Goal: Transaction & Acquisition: Obtain resource

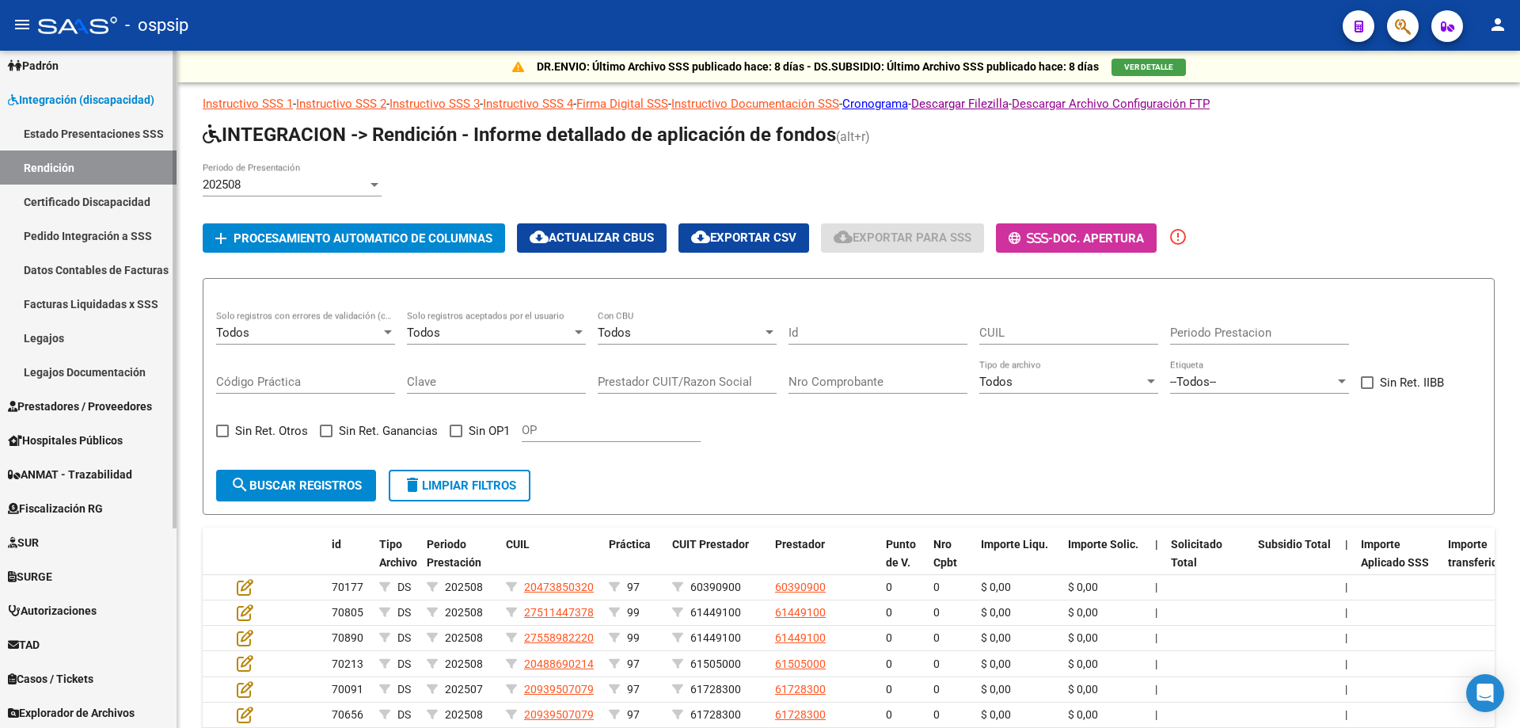
scroll to position [238, 0]
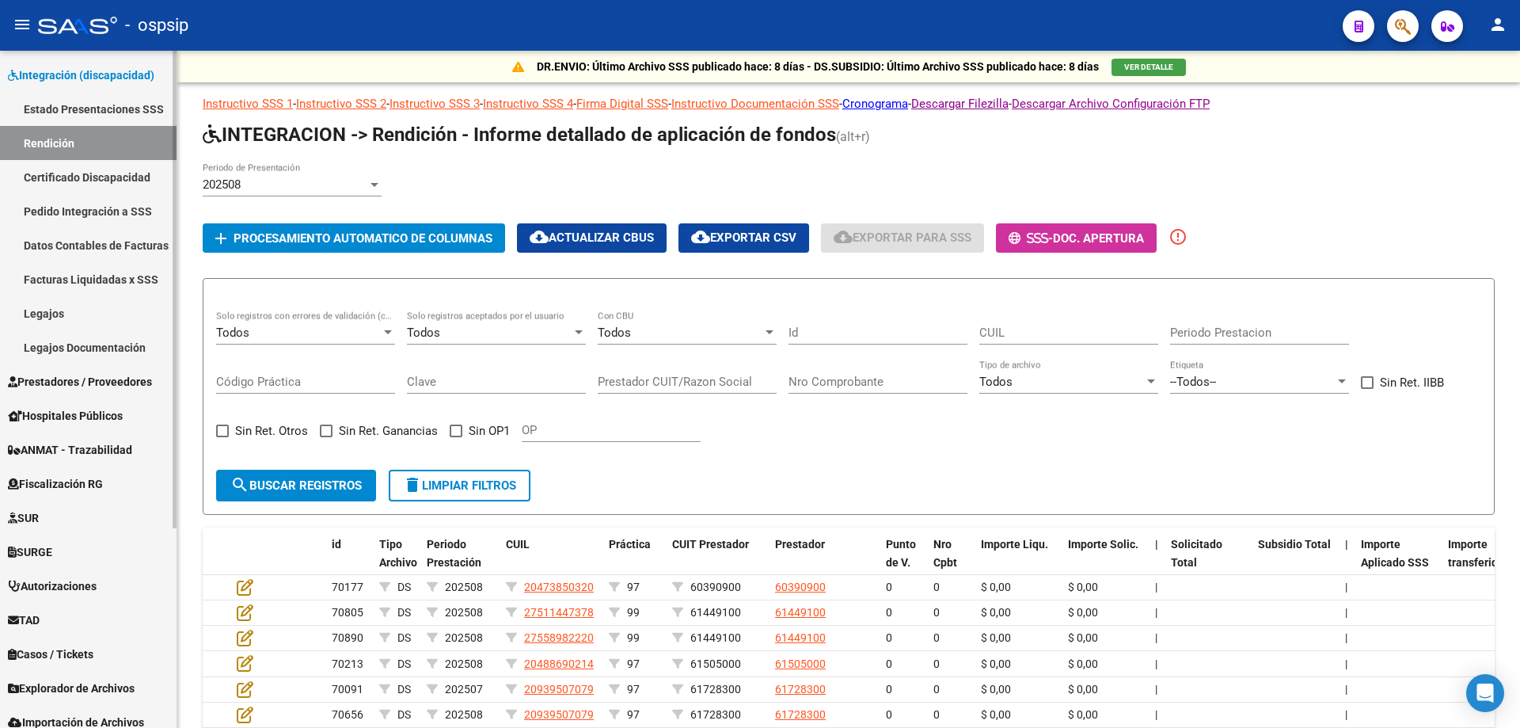
click at [137, 374] on span "Prestadores / Proveedores" at bounding box center [80, 381] width 144 height 17
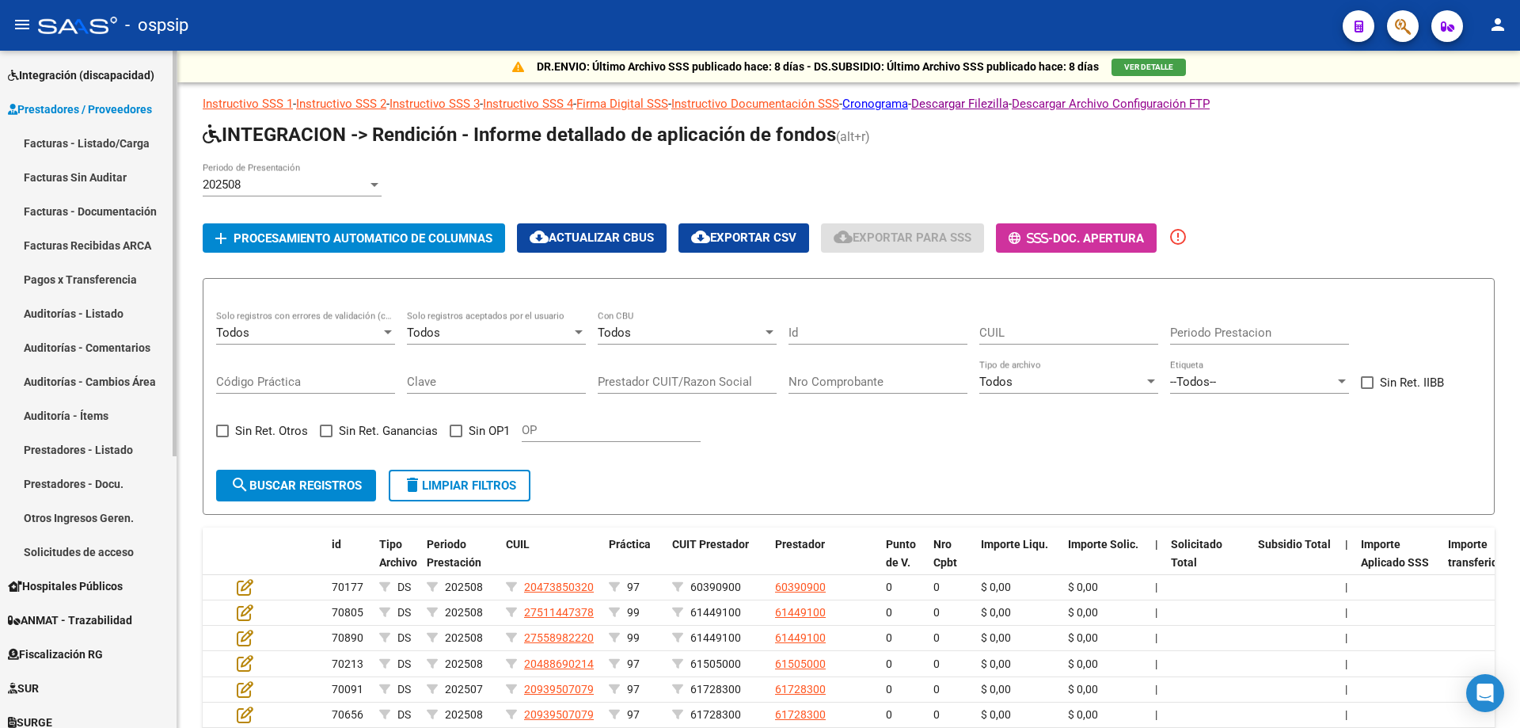
click at [79, 136] on link "Facturas - Listado/Carga" at bounding box center [88, 143] width 177 height 34
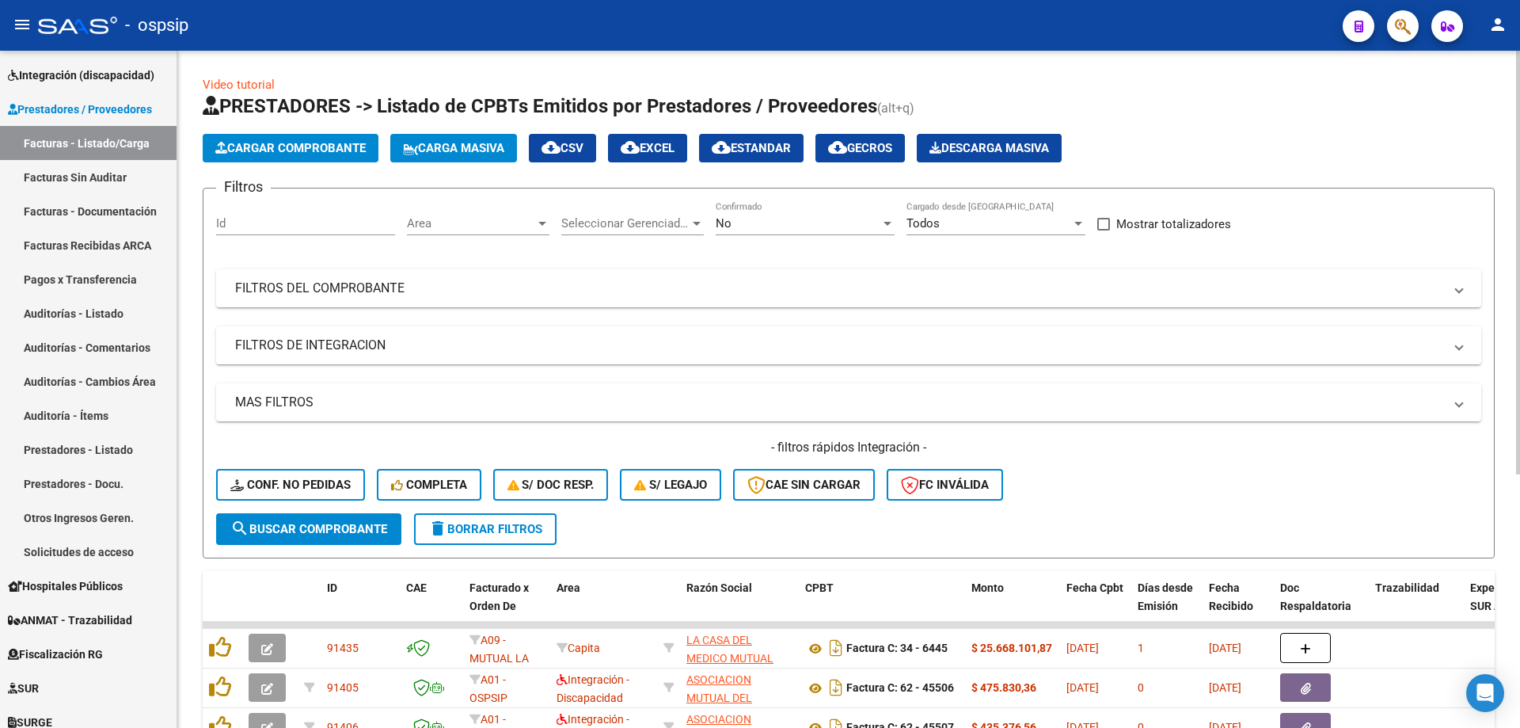
click at [811, 225] on div "No" at bounding box center [798, 223] width 165 height 14
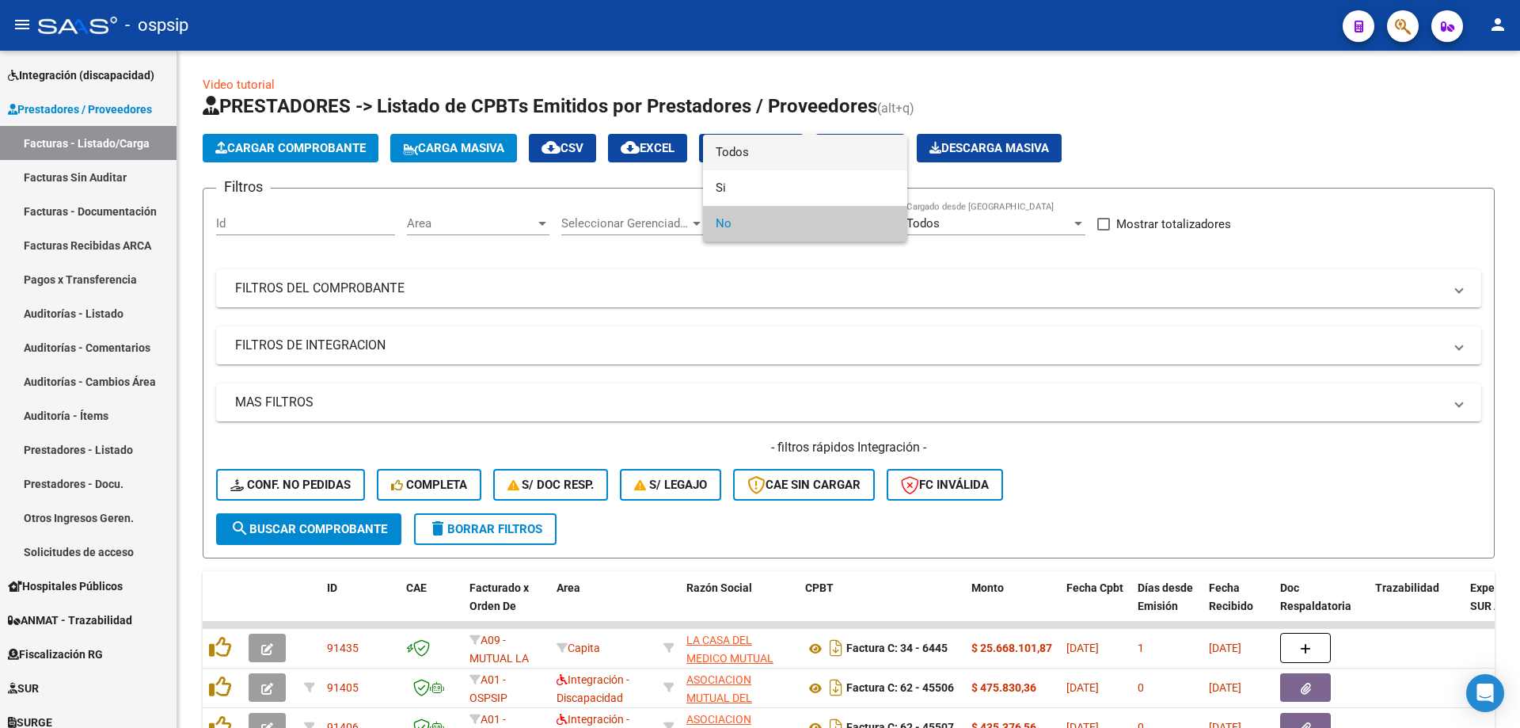
click at [808, 159] on span "Todos" at bounding box center [805, 153] width 179 height 36
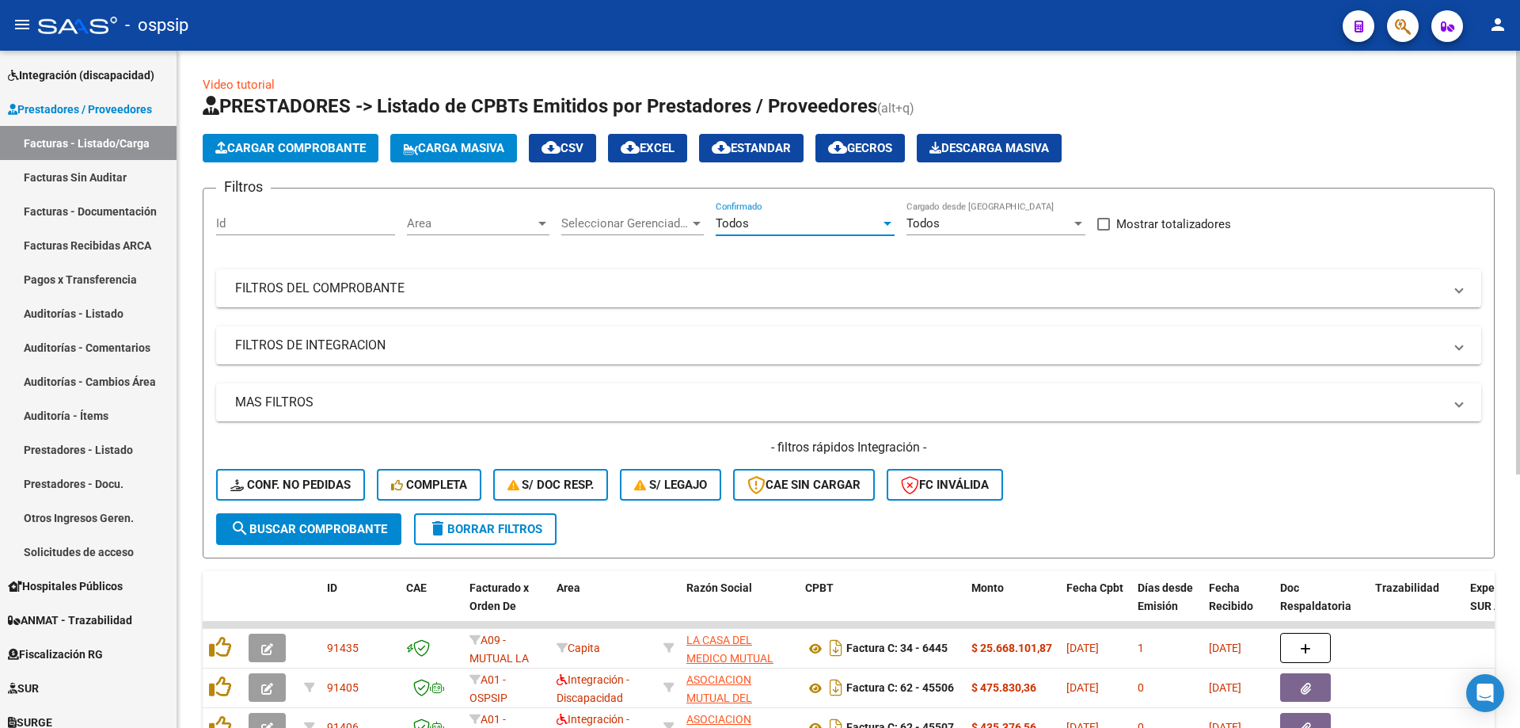
click at [634, 230] on span "Seleccionar Gerenciador" at bounding box center [625, 223] width 128 height 14
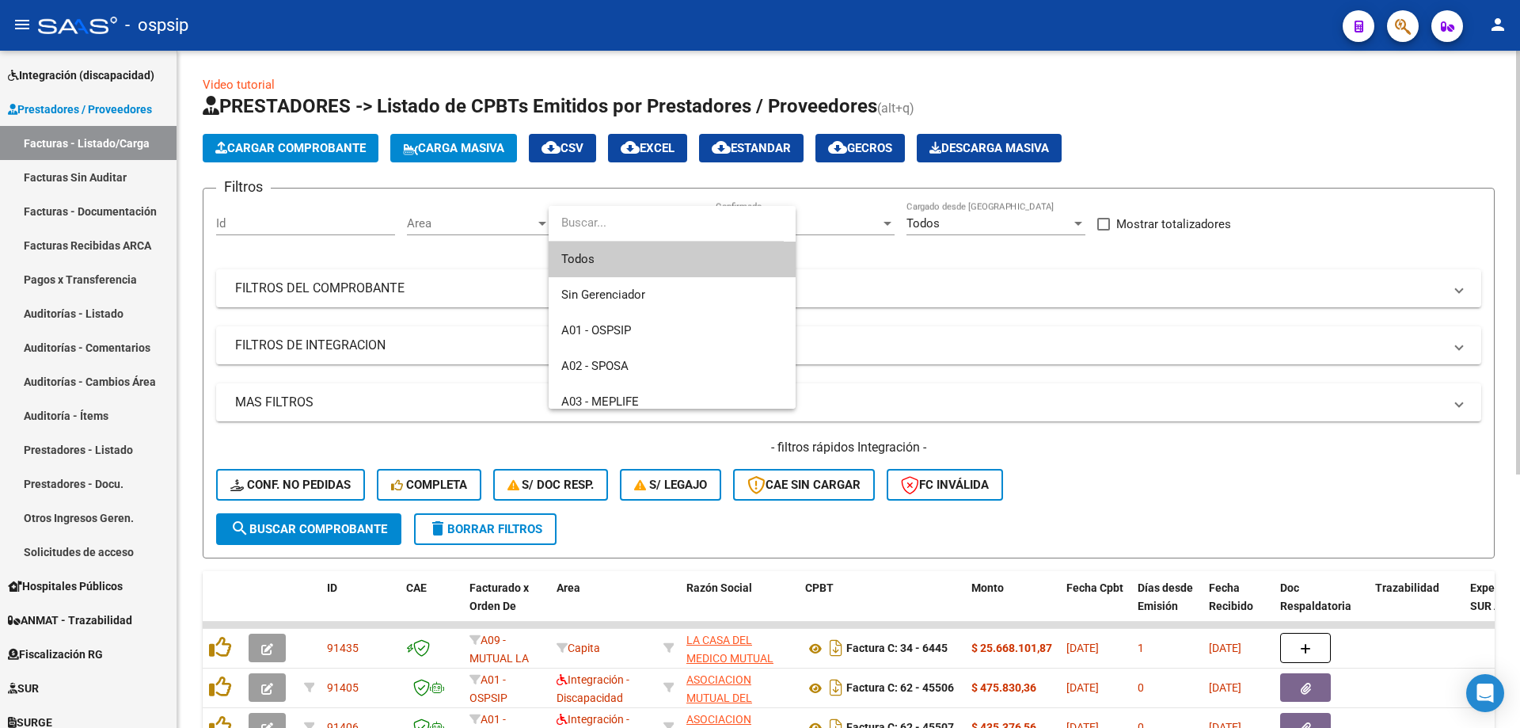
click at [612, 259] on span "Todos" at bounding box center [672, 259] width 222 height 36
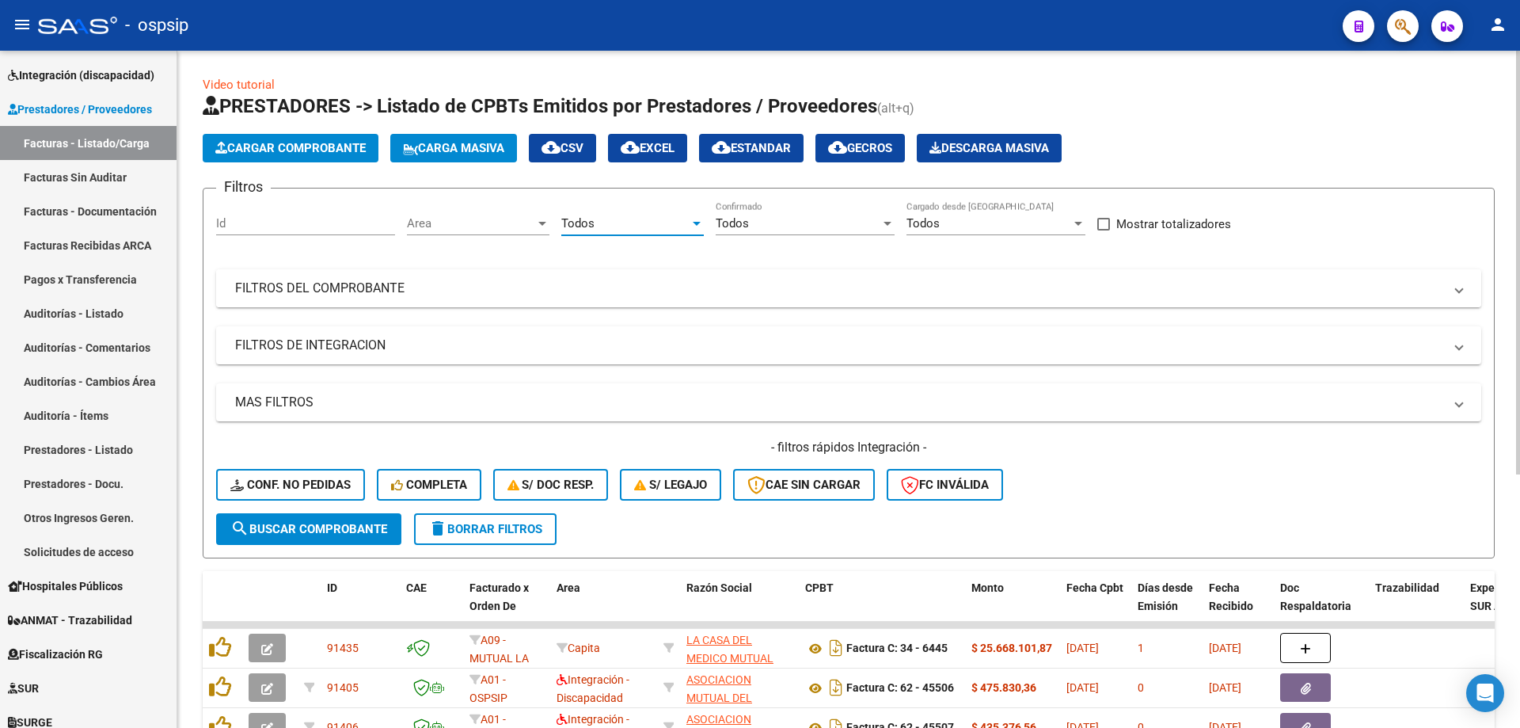
click at [502, 293] on mat-panel-title "FILTROS DEL COMPROBANTE" at bounding box center [839, 287] width 1208 height 17
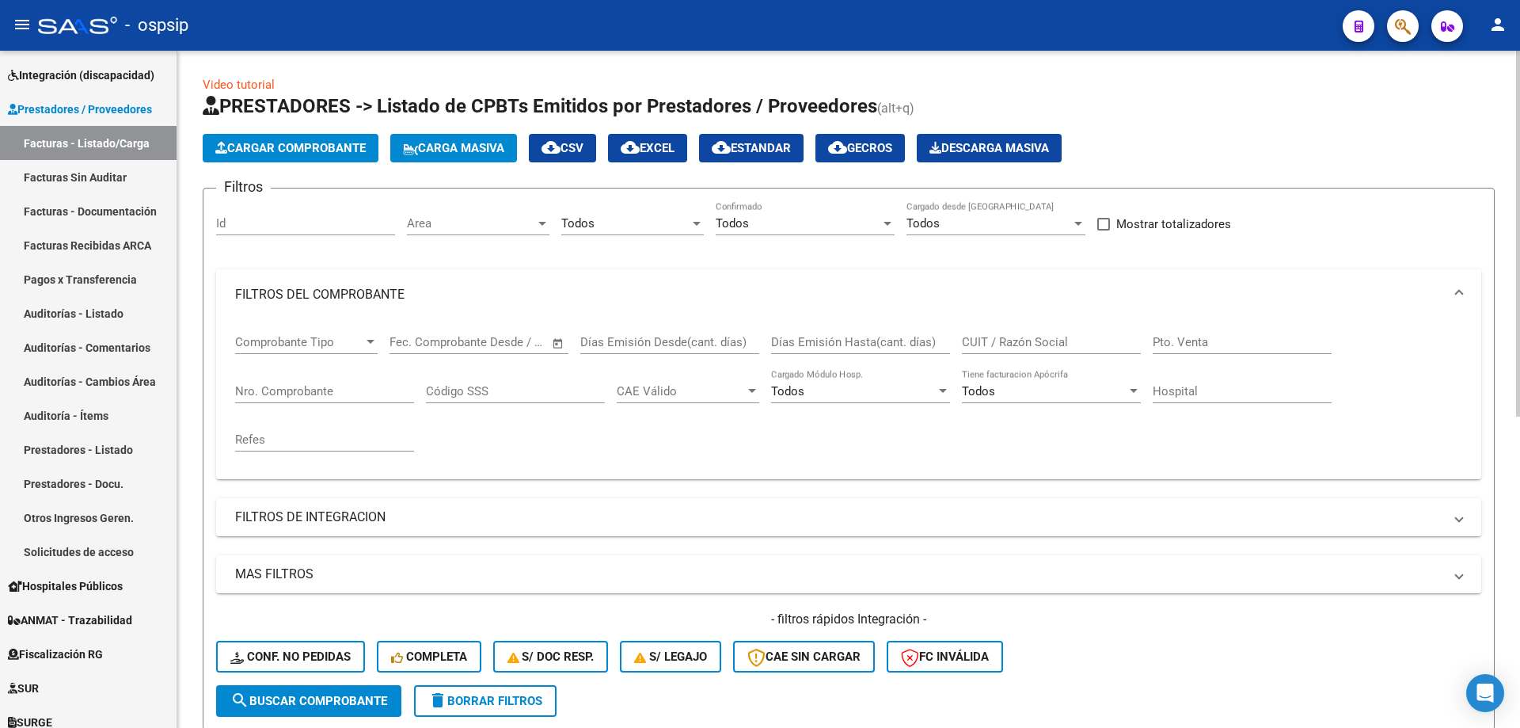
click at [1022, 335] on input "CUIT / Razón Social" at bounding box center [1051, 342] width 179 height 14
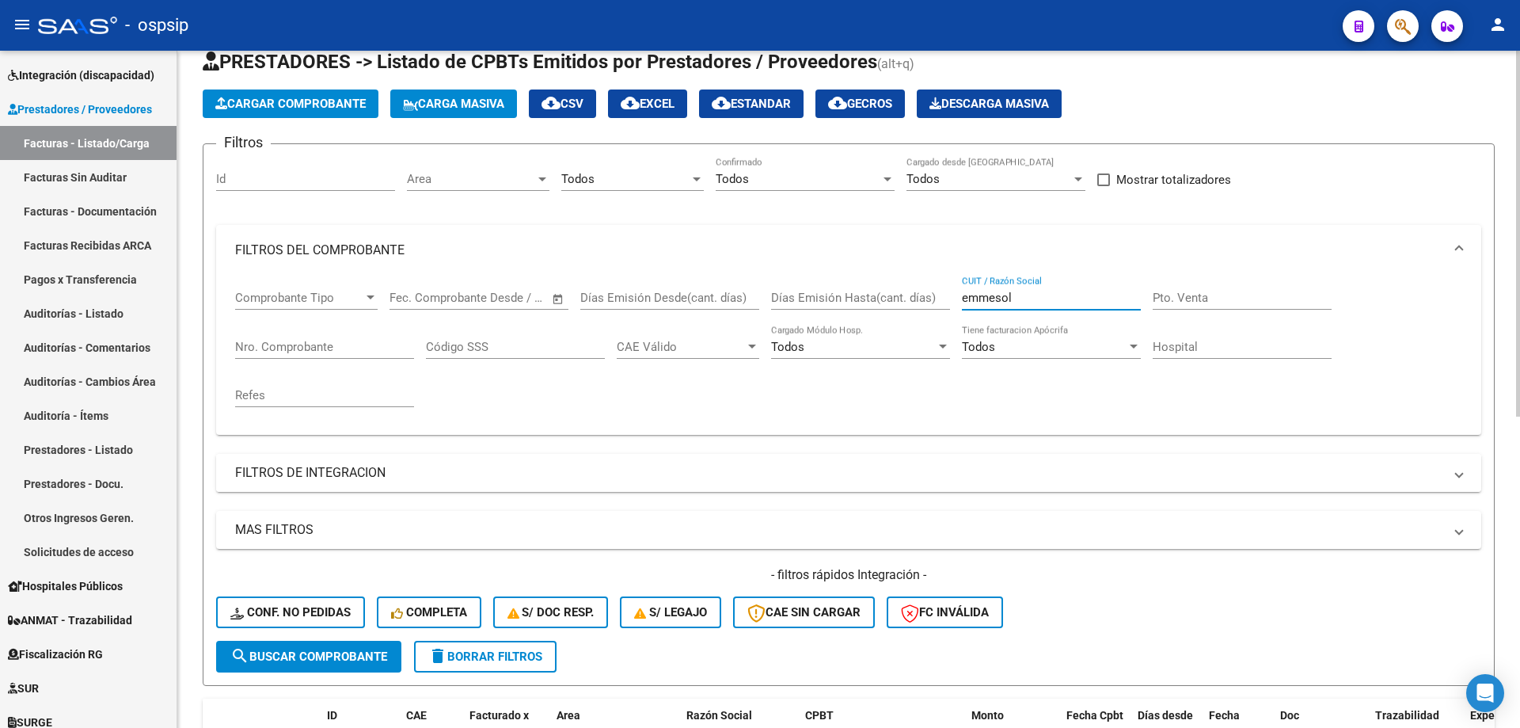
scroll to position [396, 0]
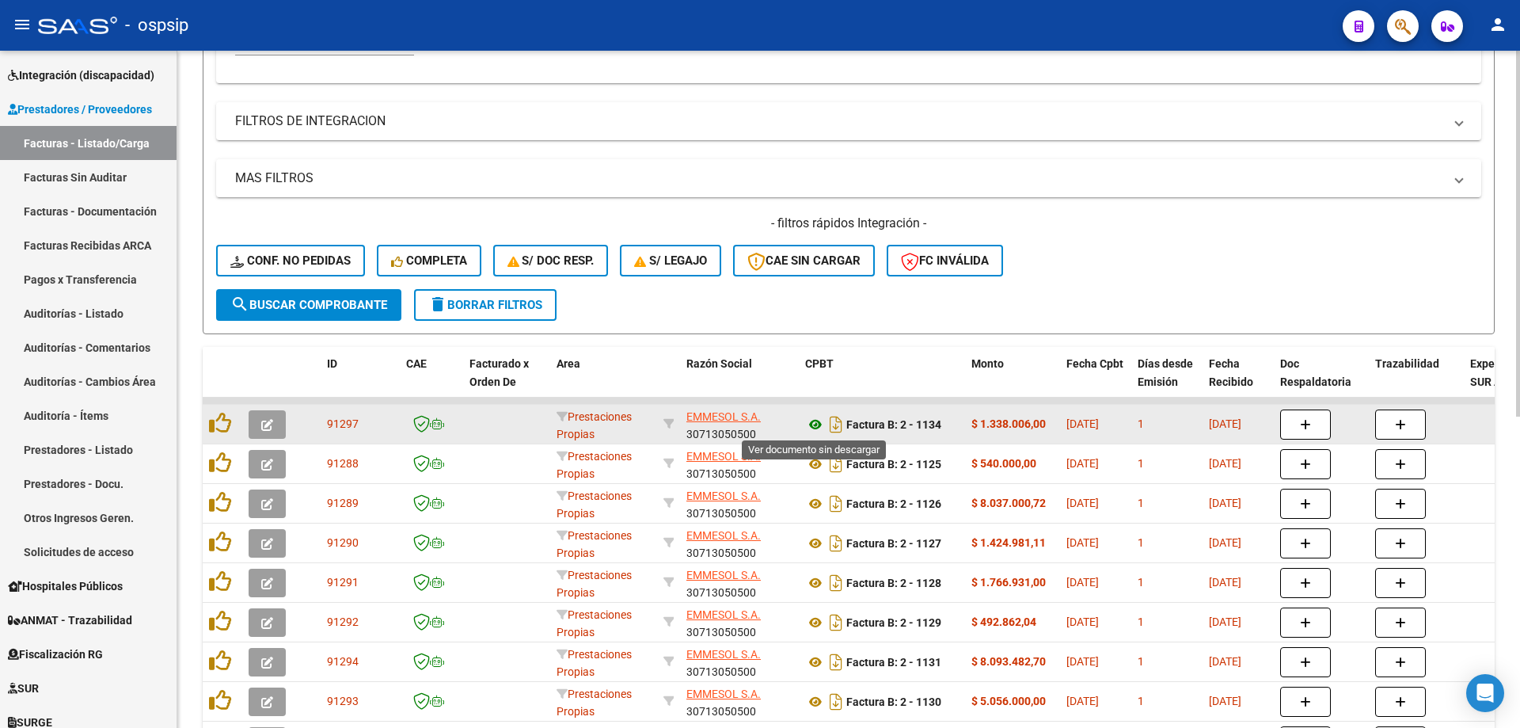
type input "emmesol"
click at [814, 422] on icon at bounding box center [815, 424] width 21 height 19
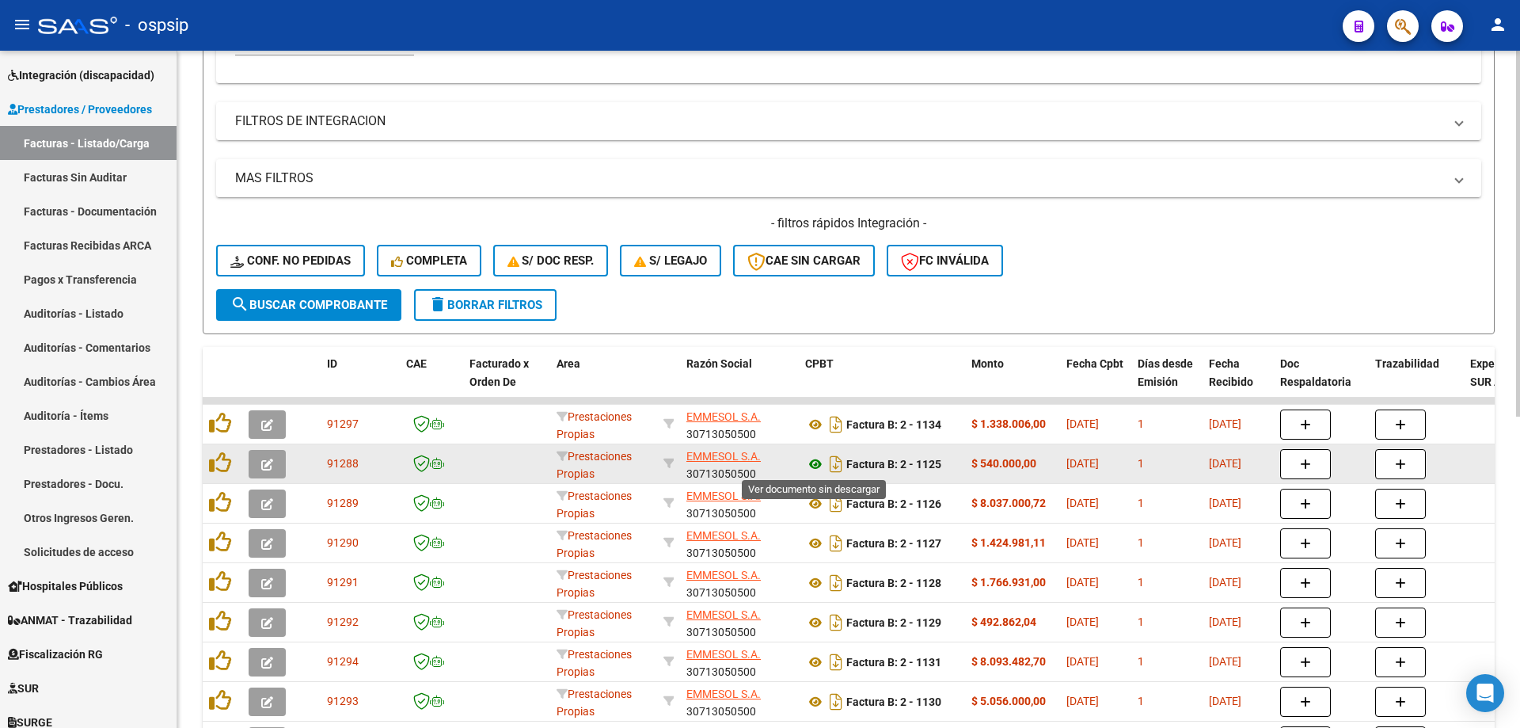
click at [811, 466] on icon at bounding box center [815, 463] width 21 height 19
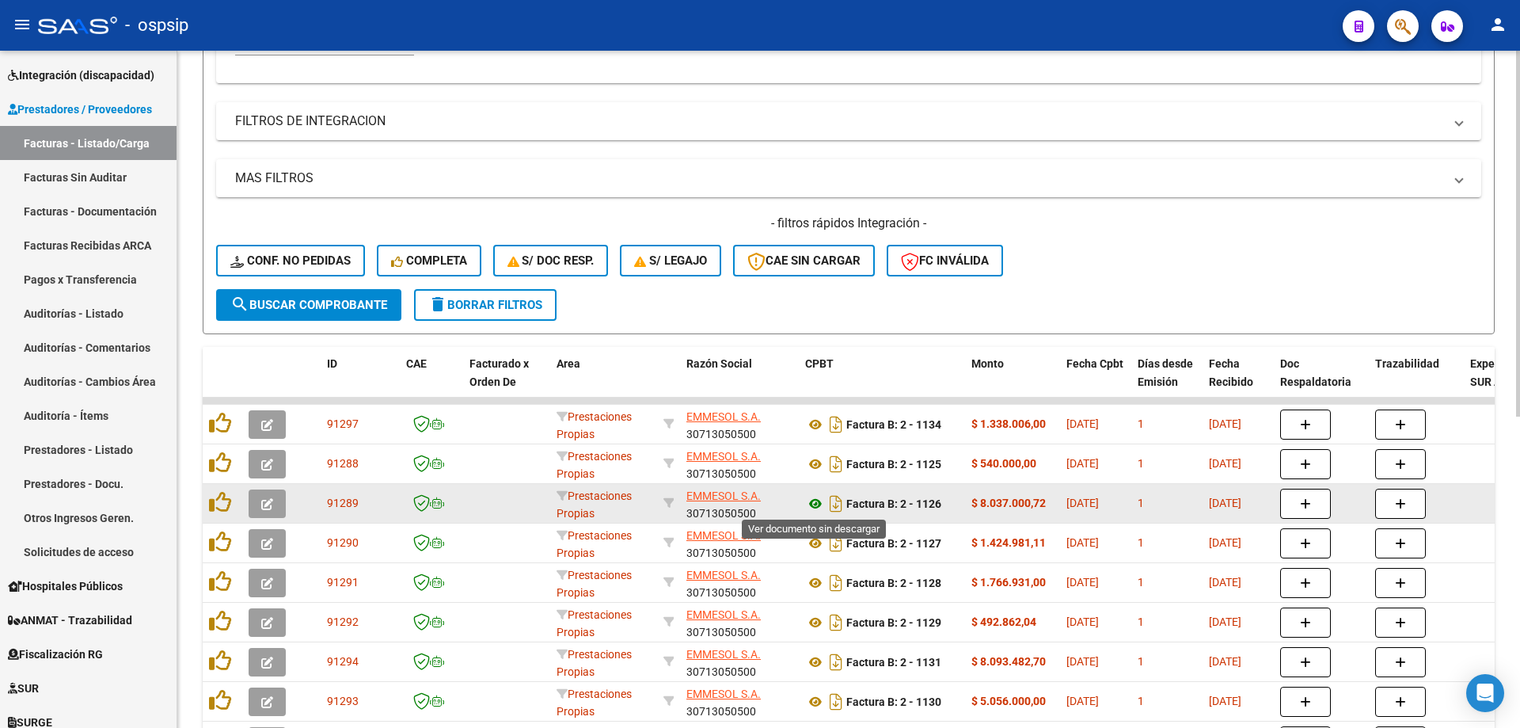
click at [812, 504] on icon at bounding box center [815, 503] width 21 height 19
